Goal: Check status: Check status

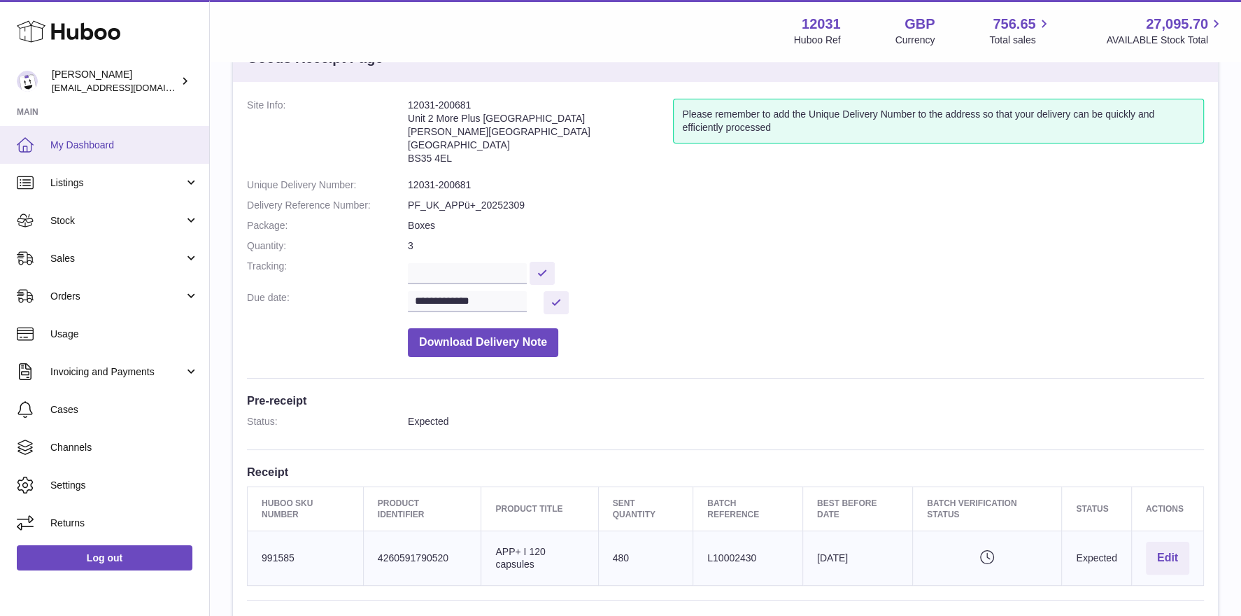
click at [79, 142] on span "My Dashboard" at bounding box center [124, 145] width 148 height 13
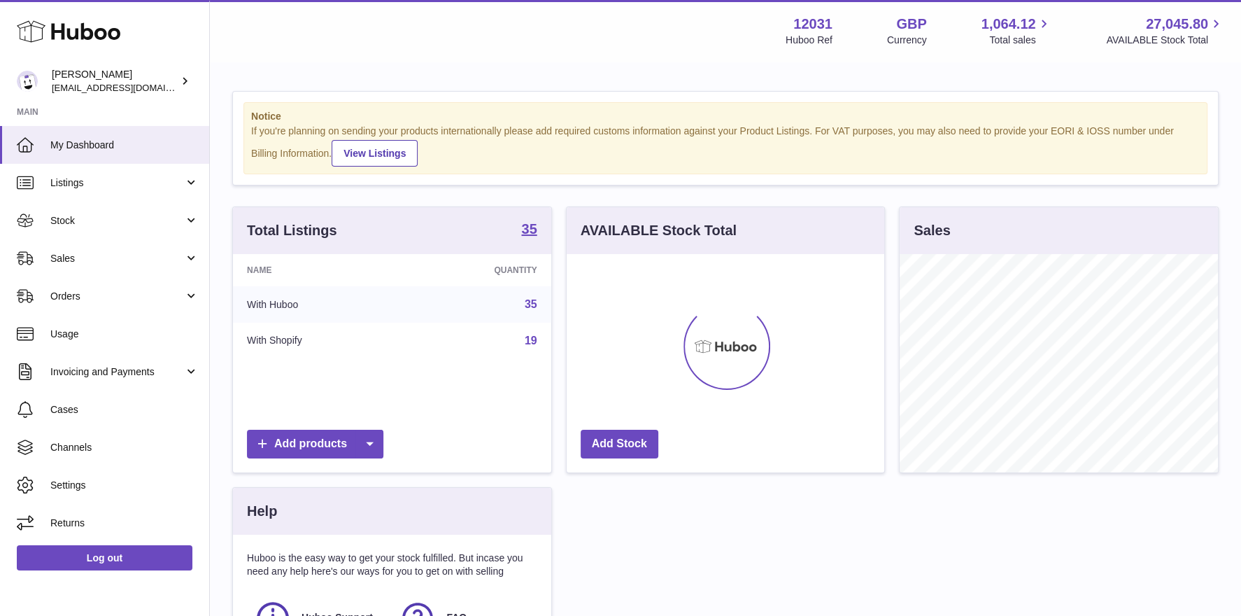
scroll to position [218, 318]
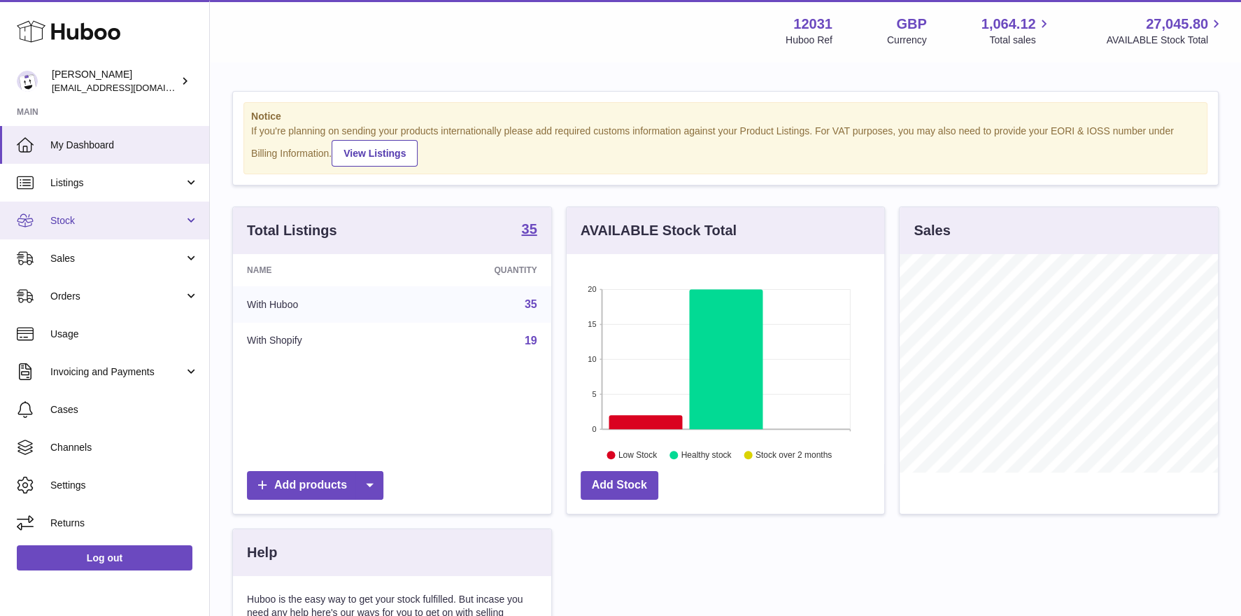
click at [105, 206] on link "Stock" at bounding box center [104, 221] width 209 height 38
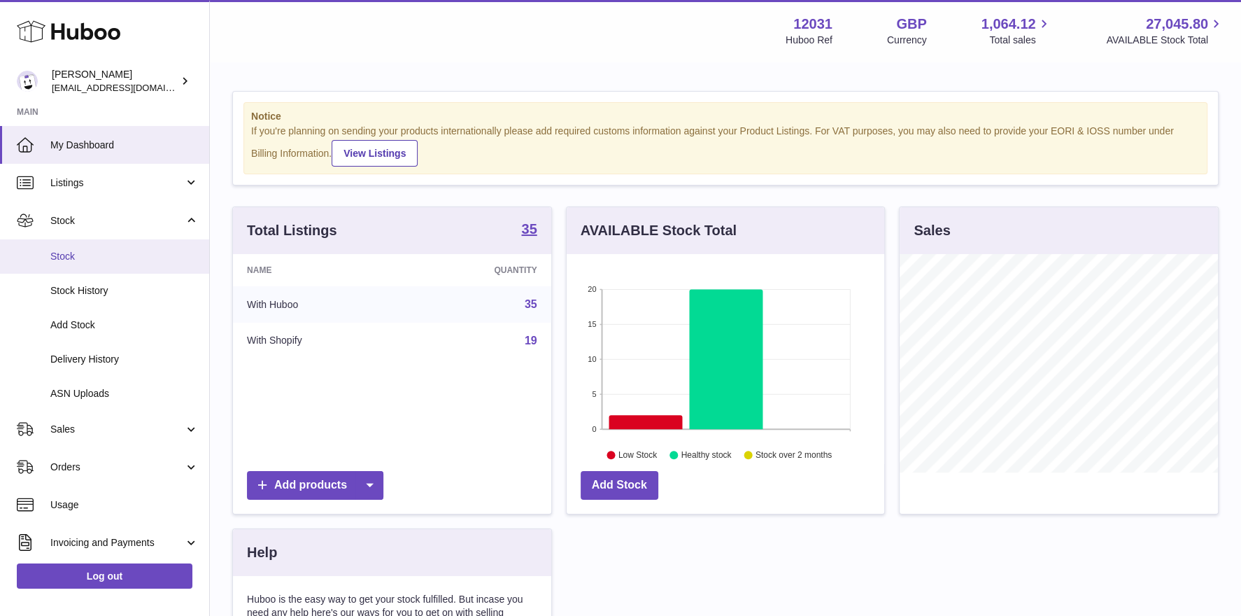
click at [96, 250] on span "Stock" at bounding box center [124, 256] width 148 height 13
click at [101, 357] on span "Delivery History" at bounding box center [124, 359] width 148 height 13
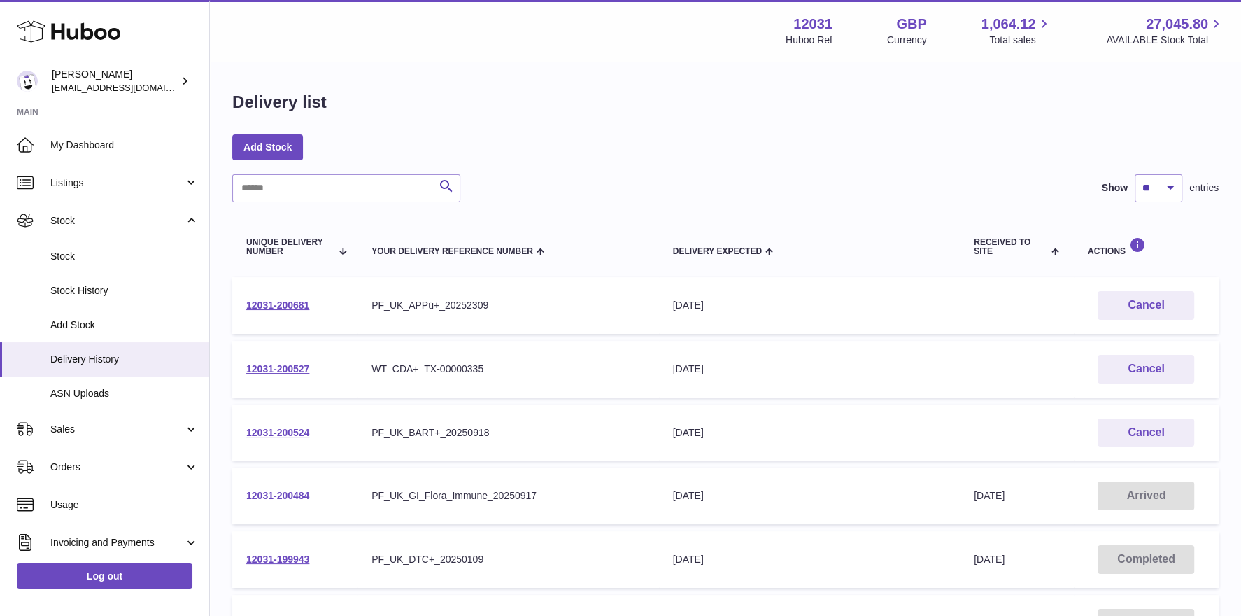
click at [281, 492] on link "12031-200484" at bounding box center [277, 495] width 63 height 11
click at [287, 366] on link "12031-200527" at bounding box center [277, 368] width 63 height 11
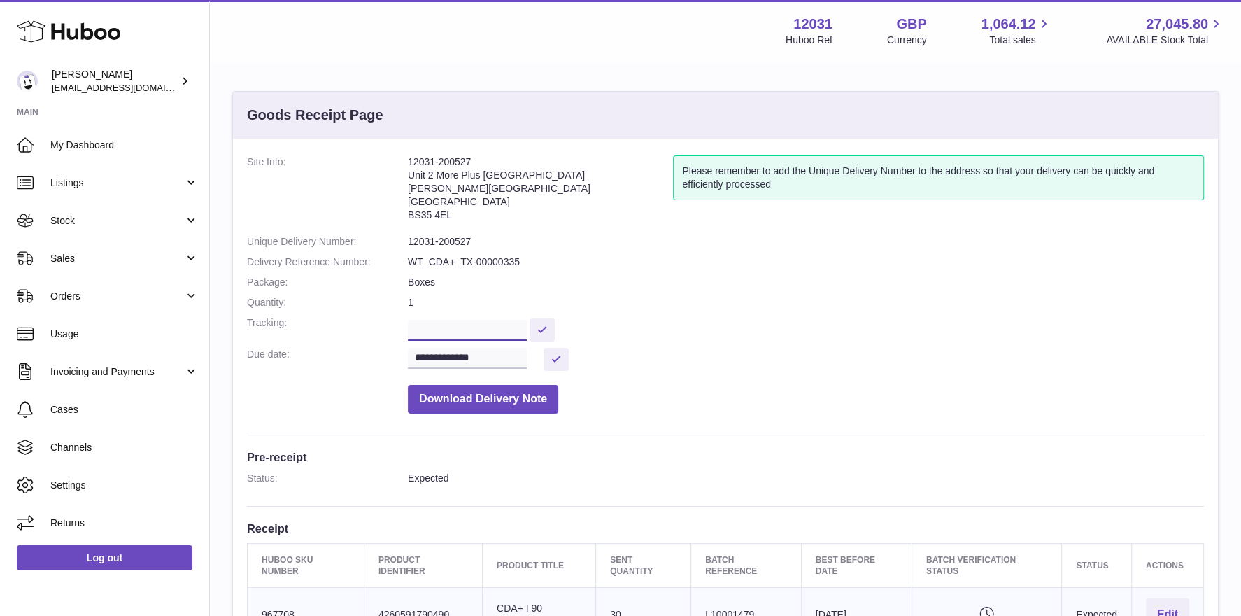
click at [478, 330] on input "text" at bounding box center [467, 330] width 119 height 21
click at [111, 149] on span "My Dashboard" at bounding box center [124, 145] width 148 height 13
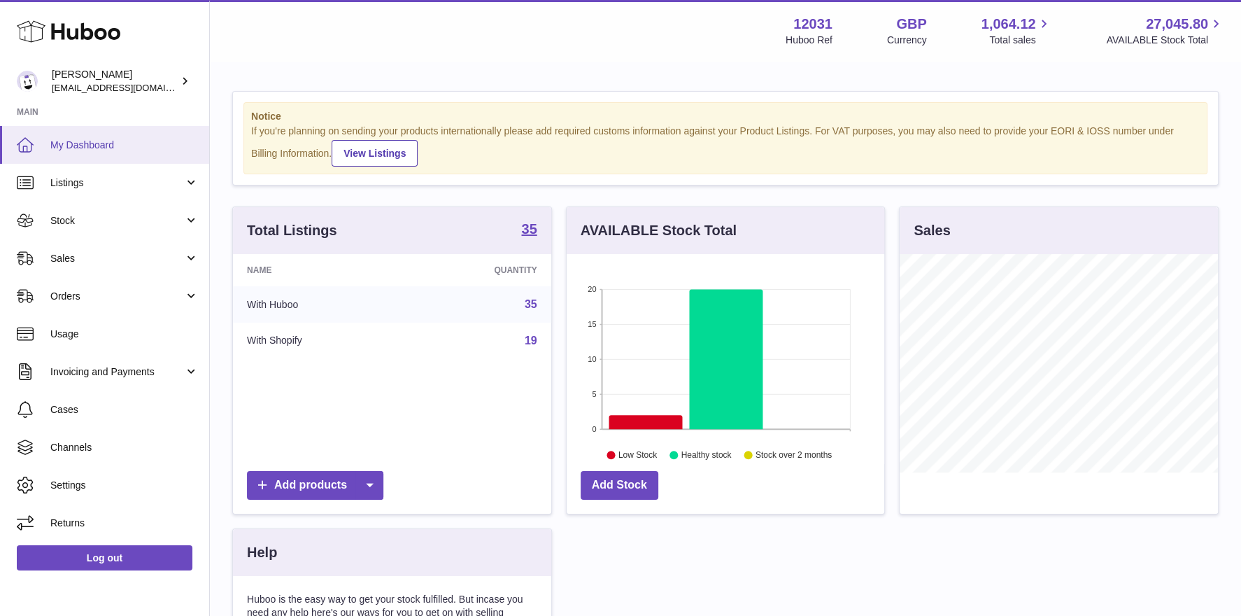
scroll to position [218, 318]
